Goal: Transaction & Acquisition: Purchase product/service

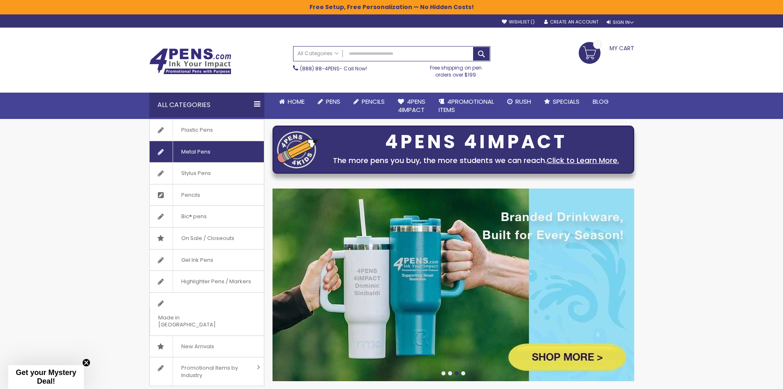
click at [211, 148] on span "Metal Pens" at bounding box center [196, 151] width 46 height 21
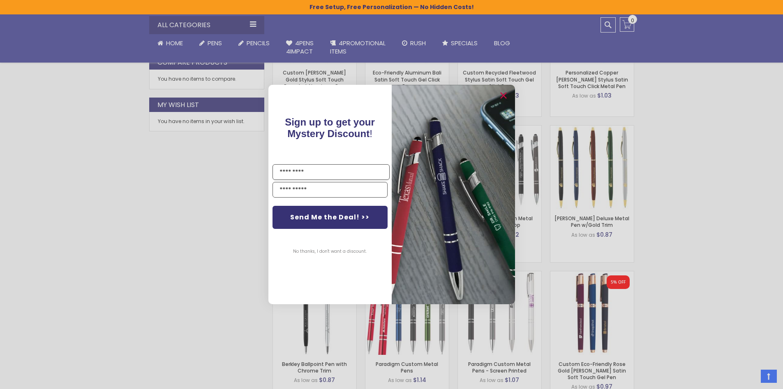
scroll to position [458, 0]
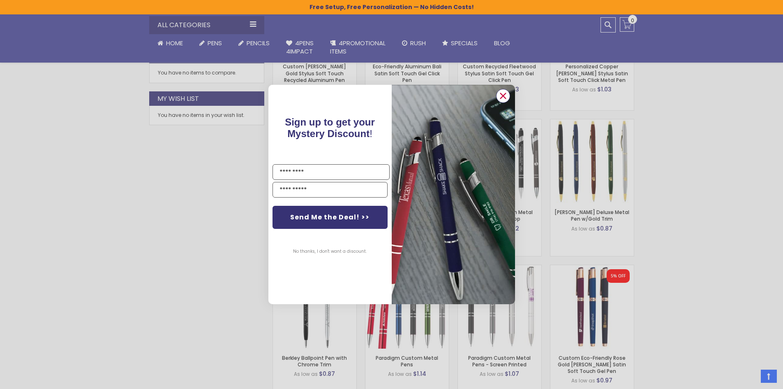
click at [504, 95] on icon "Close dialog" at bounding box center [502, 95] width 5 height 5
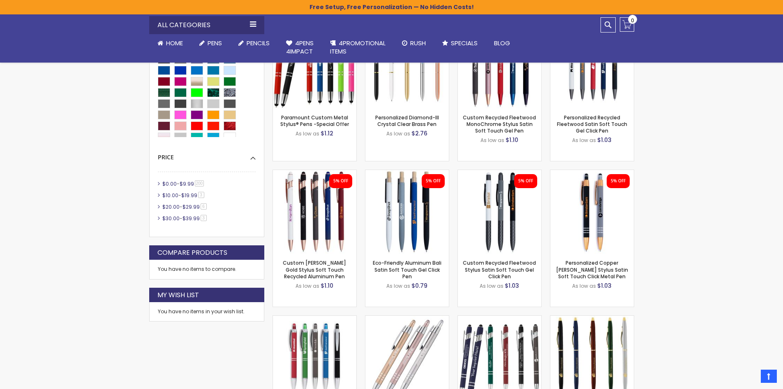
scroll to position [278, 0]
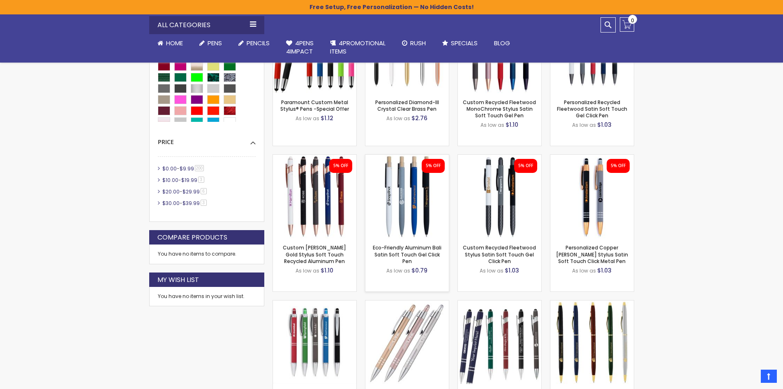
click at [435, 213] on img at bounding box center [407, 196] width 83 height 83
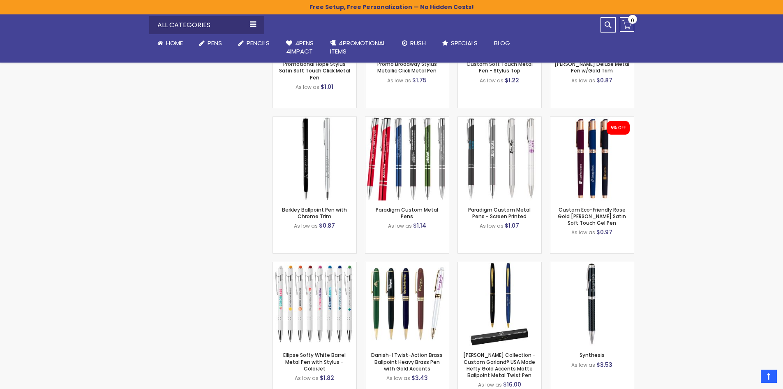
scroll to position [590, 0]
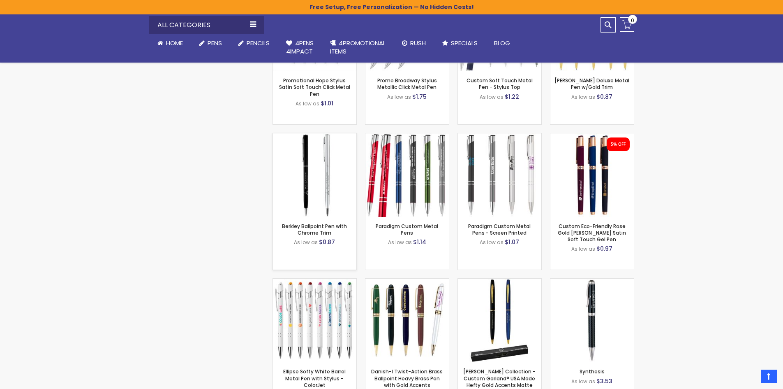
click at [319, 192] on img at bounding box center [314, 174] width 83 height 83
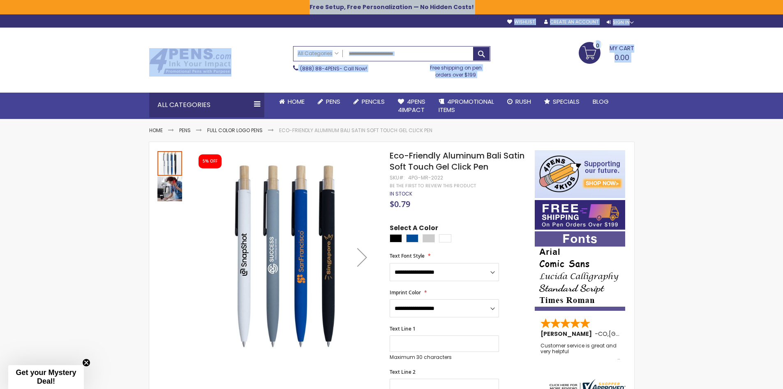
drag, startPoint x: 59, startPoint y: 88, endPoint x: 20, endPoint y: -6, distance: 101.0
click at [20, 0] on html "The store will not work correctly when cookies are disabled. Free Setup, Free P…" at bounding box center [391, 194] width 783 height 389
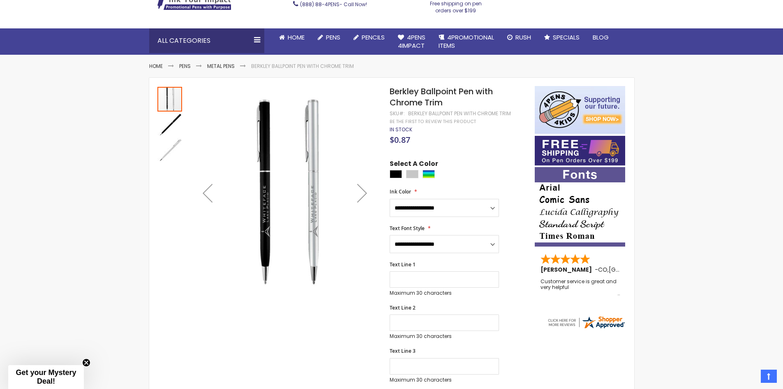
scroll to position [66, 0]
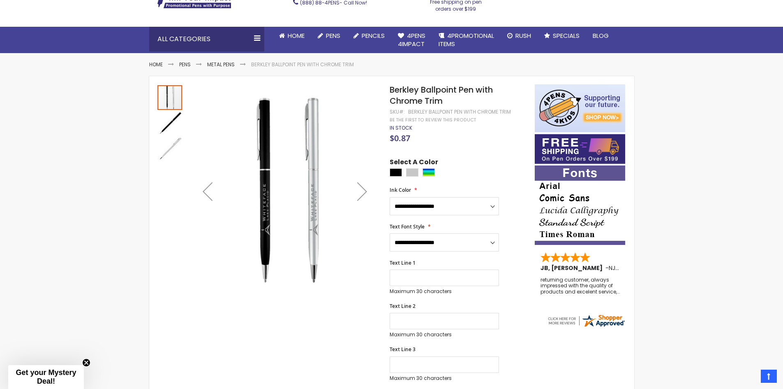
click at [365, 189] on div "Next" at bounding box center [362, 191] width 33 height 33
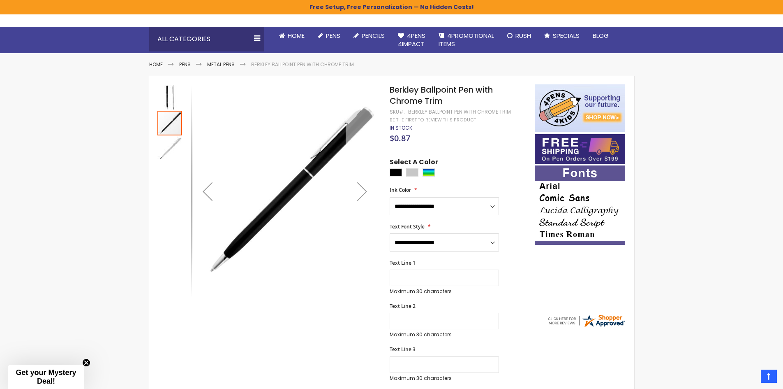
click at [366, 187] on div "Next" at bounding box center [362, 191] width 33 height 33
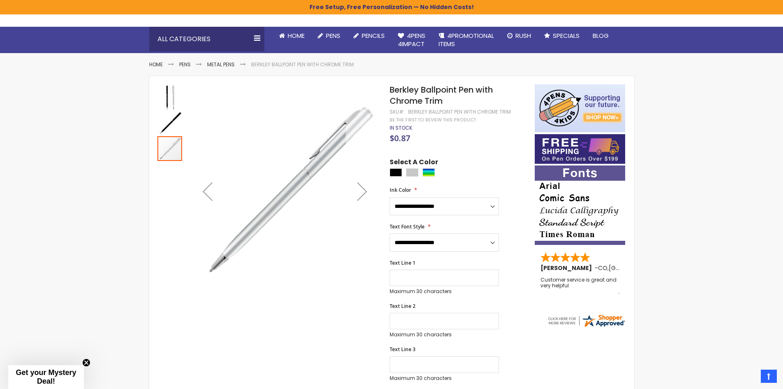
click at [365, 189] on div "Next" at bounding box center [362, 191] width 33 height 33
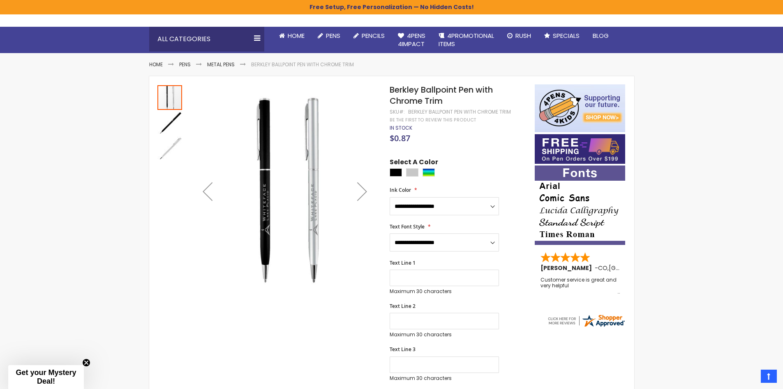
click at [365, 189] on div "Next" at bounding box center [362, 191] width 33 height 33
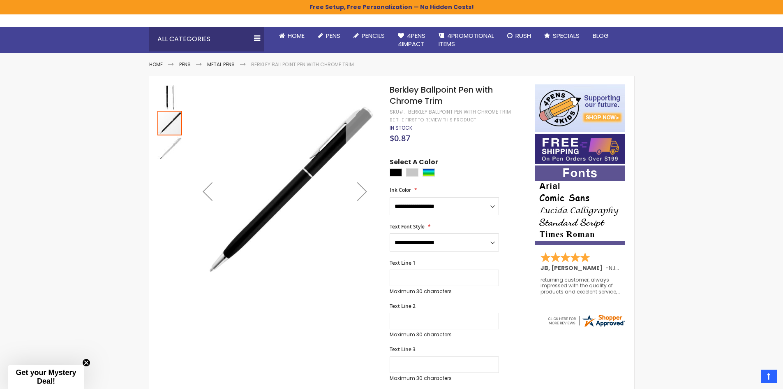
click at [365, 189] on div "Next" at bounding box center [362, 191] width 33 height 33
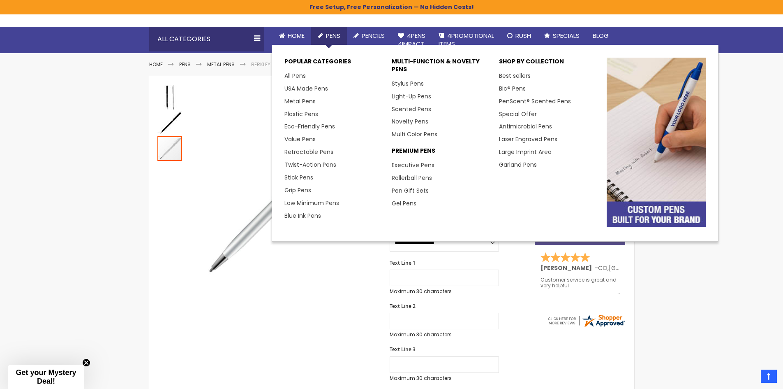
click at [335, 35] on span "Pens" at bounding box center [333, 35] width 14 height 9
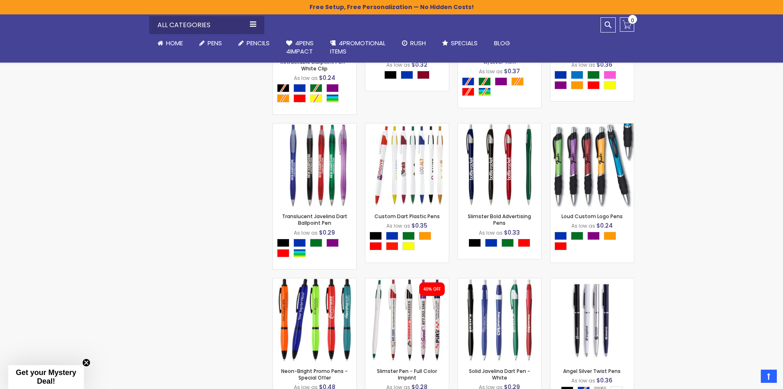
scroll to position [1347, 0]
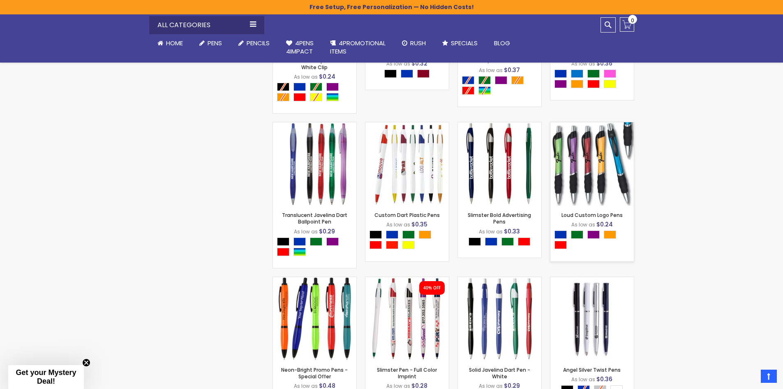
click at [595, 185] on div "Out of stock" at bounding box center [592, 188] width 83 height 7
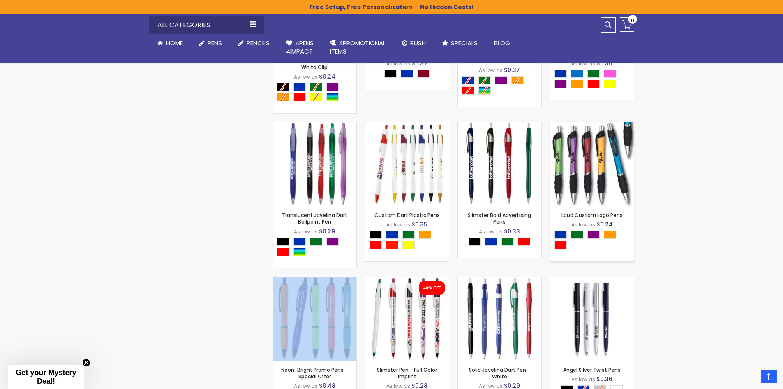
click at [595, 185] on div "Out of stock" at bounding box center [592, 188] width 83 height 7
click at [595, 167] on img at bounding box center [592, 163] width 83 height 83
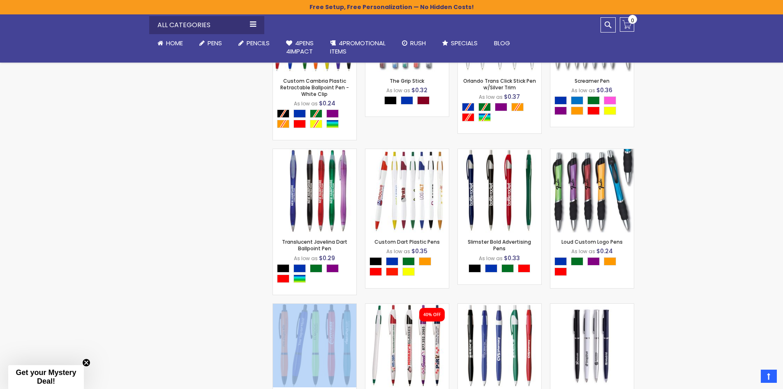
scroll to position [1314, 0]
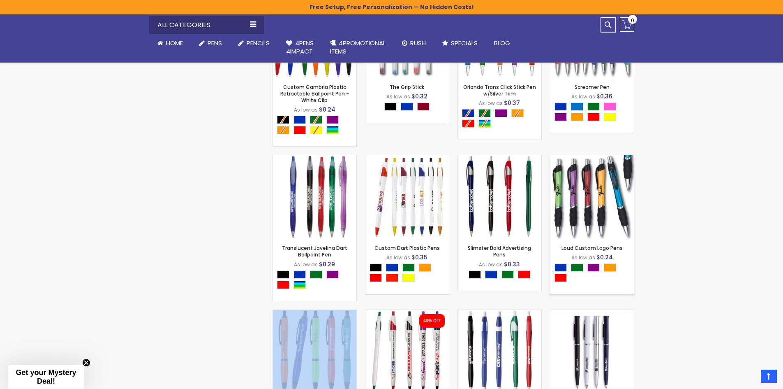
click at [616, 199] on img at bounding box center [592, 196] width 83 height 83
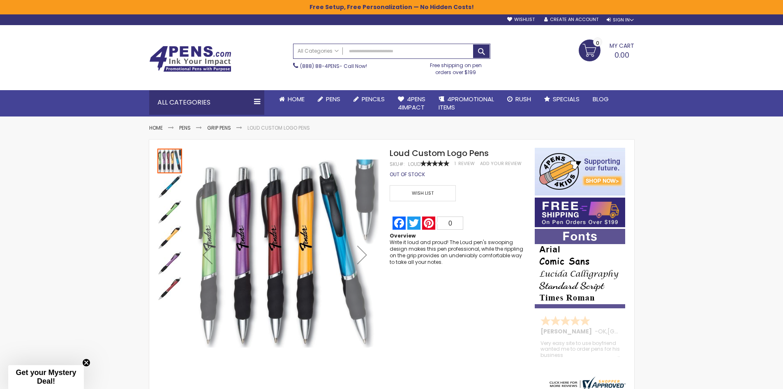
scroll to position [3, 0]
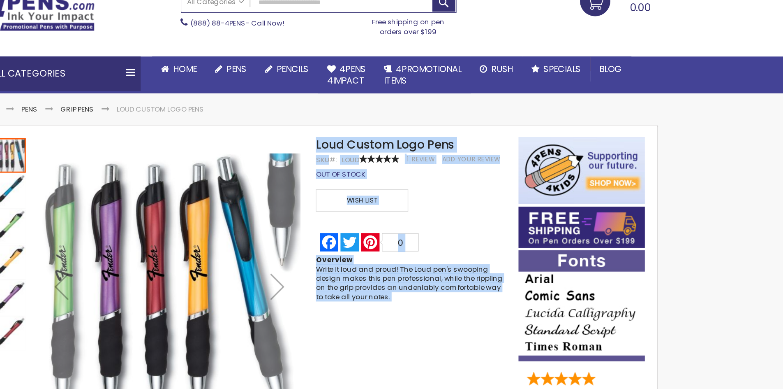
drag, startPoint x: 632, startPoint y: 139, endPoint x: 419, endPoint y: 293, distance: 262.3
click at [419, 293] on div "Skip to the end of the images gallery Skip to the beginning of the images galle…" at bounding box center [391, 269] width 485 height 261
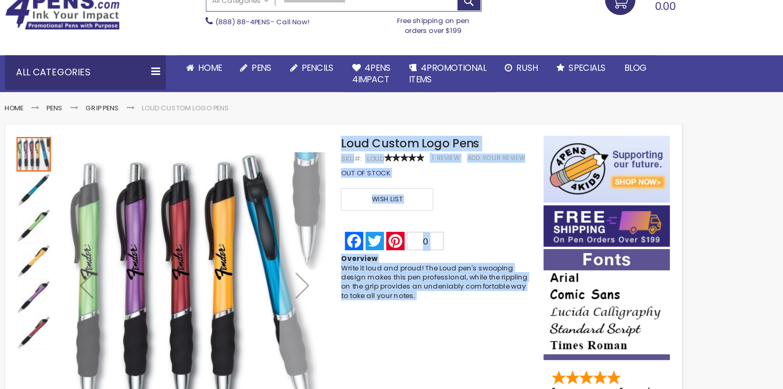
click at [365, 252] on div "Next" at bounding box center [362, 253] width 33 height 33
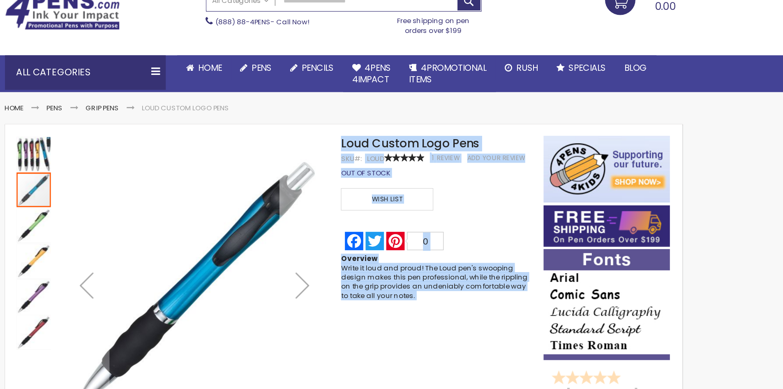
click at [365, 252] on div "Next" at bounding box center [362, 253] width 33 height 33
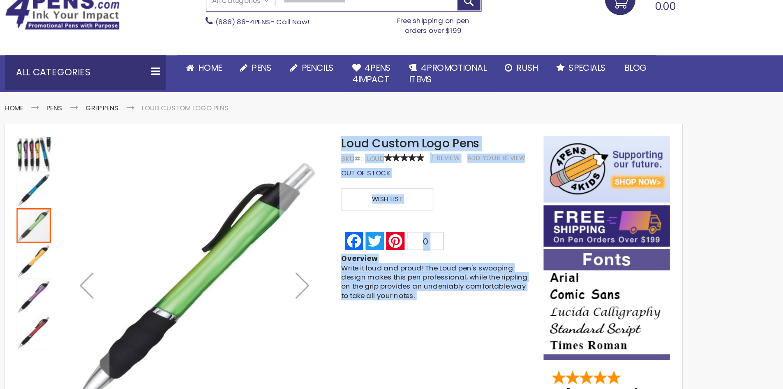
click at [365, 252] on div "Next" at bounding box center [362, 253] width 33 height 33
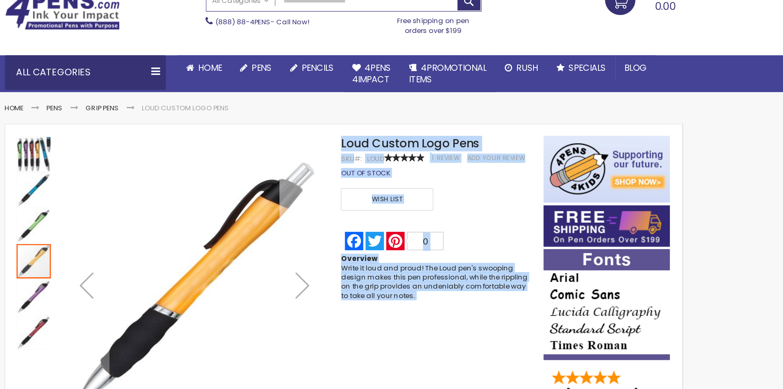
click at [364, 252] on div "Next" at bounding box center [362, 253] width 33 height 33
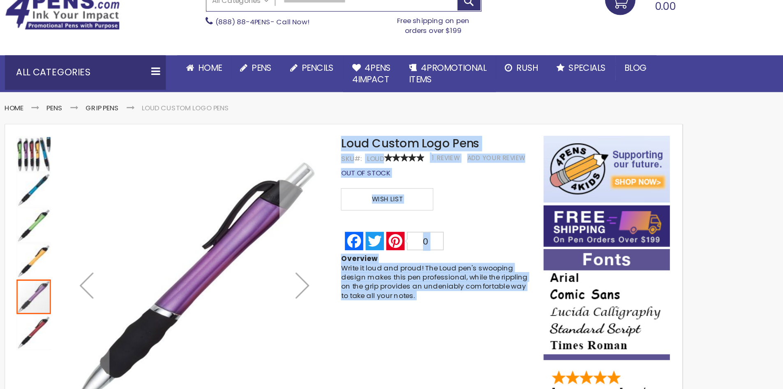
click at [364, 252] on div "Next" at bounding box center [362, 253] width 33 height 33
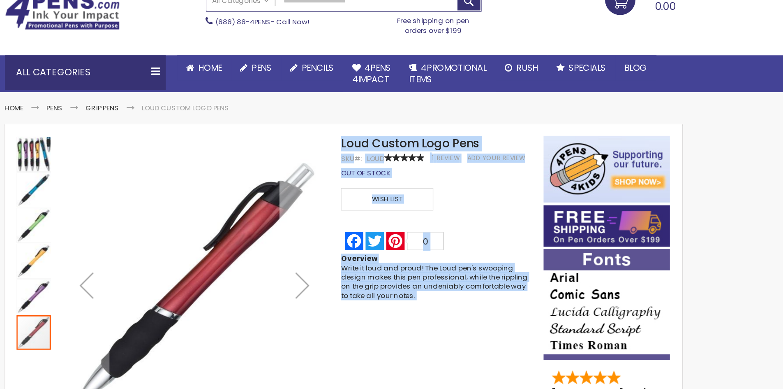
click at [363, 252] on div "Next" at bounding box center [362, 253] width 33 height 33
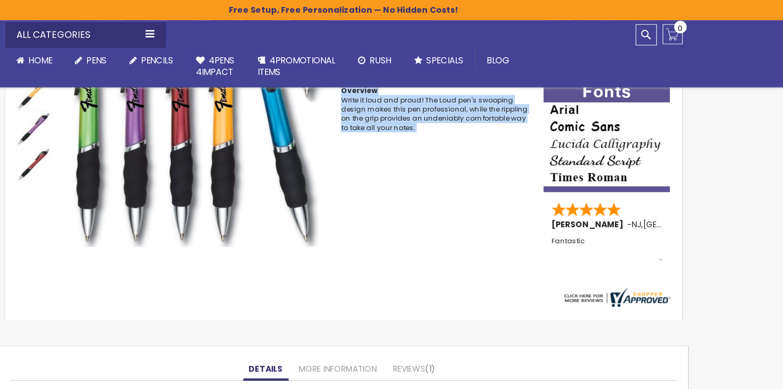
scroll to position [172, 0]
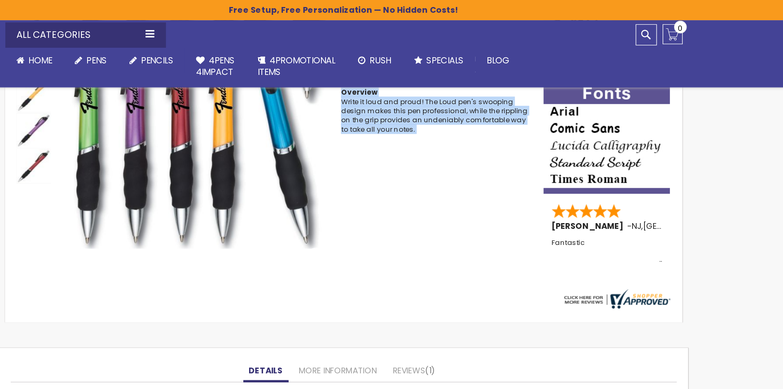
click at [331, 266] on link "Details" at bounding box center [336, 265] width 32 height 16
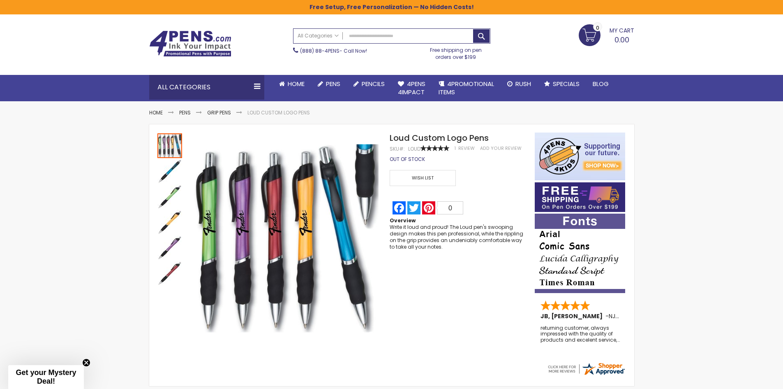
scroll to position [16, 0]
